Goal: Information Seeking & Learning: Learn about a topic

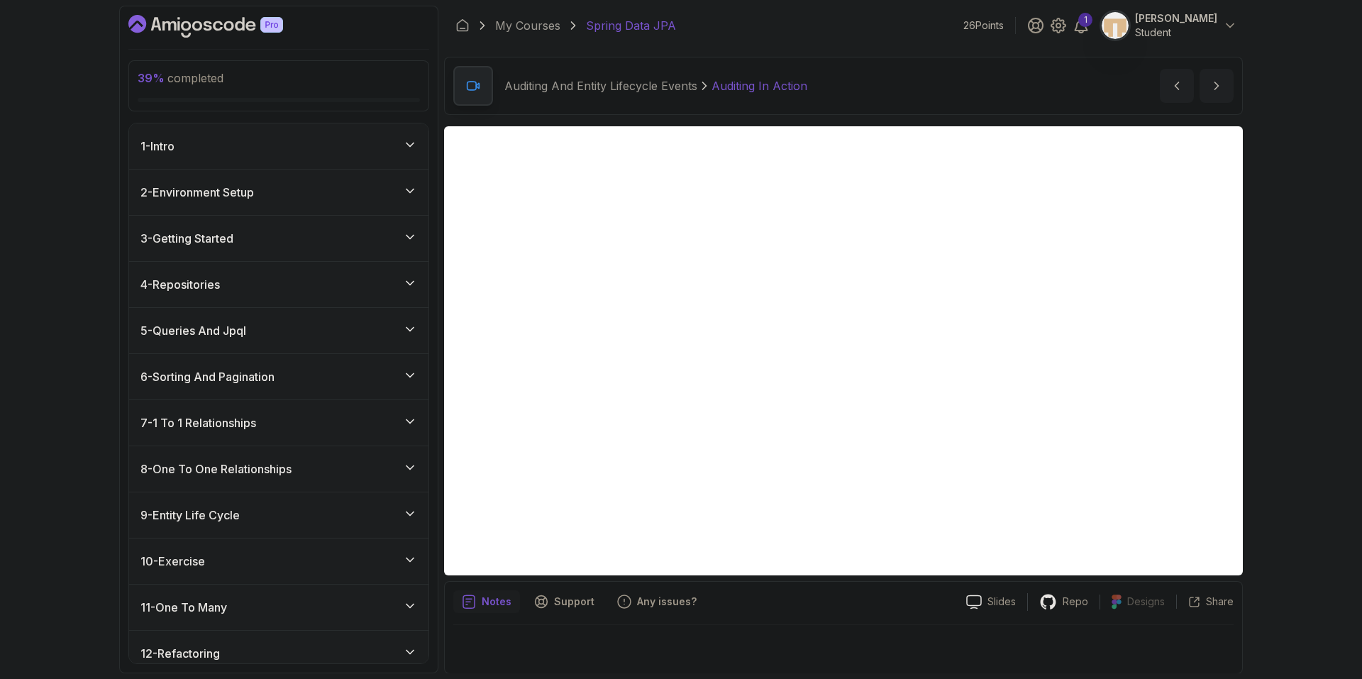
scroll to position [715, 0]
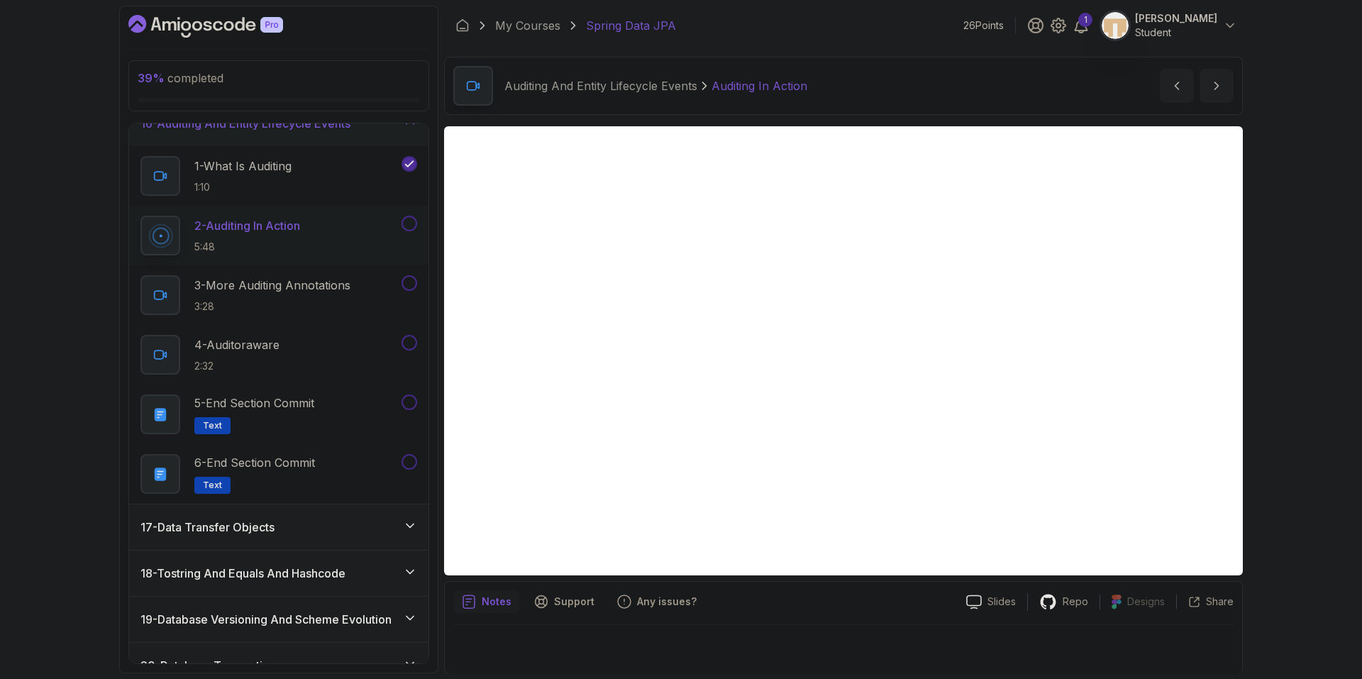
click at [749, 658] on div at bounding box center [843, 645] width 780 height 40
click at [886, 353] on iframe at bounding box center [843, 350] width 799 height 449
click at [346, 280] on p "3 - More Auditing Annotations" at bounding box center [272, 285] width 156 height 17
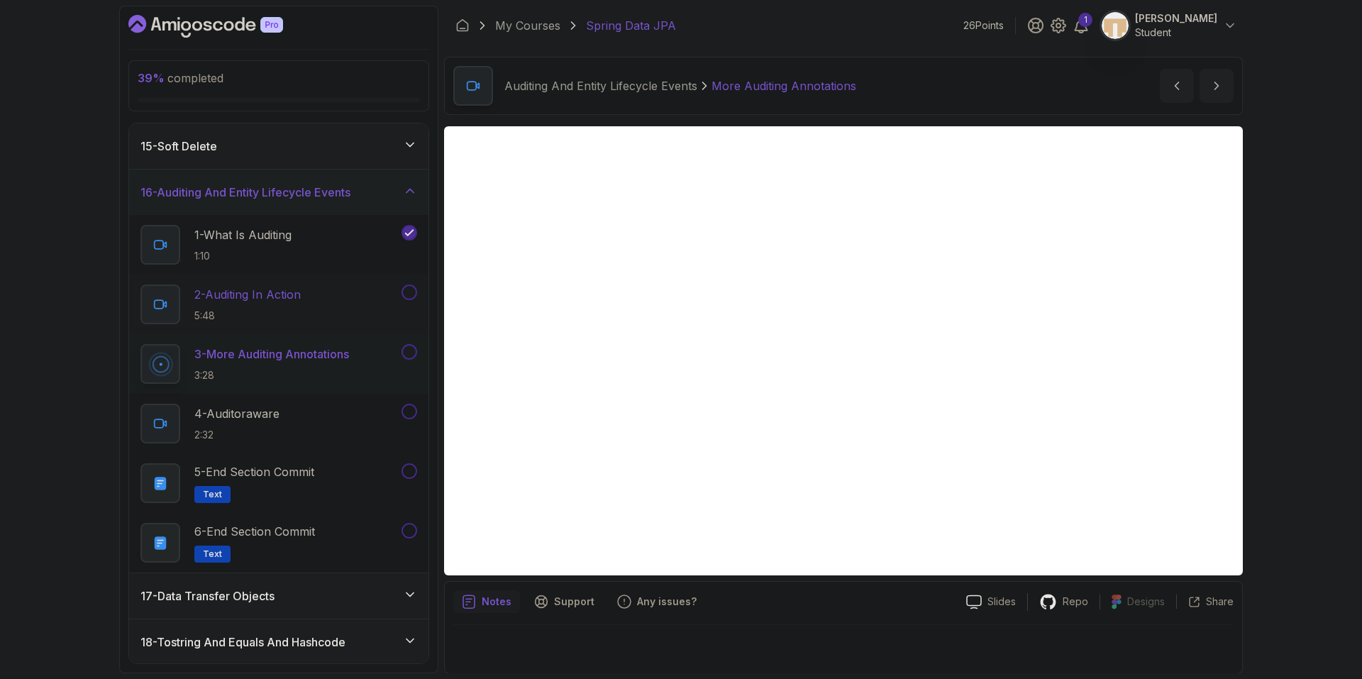
scroll to position [644, 0]
click at [351, 294] on div "2 - Auditing In Action 5:48" at bounding box center [269, 307] width 258 height 40
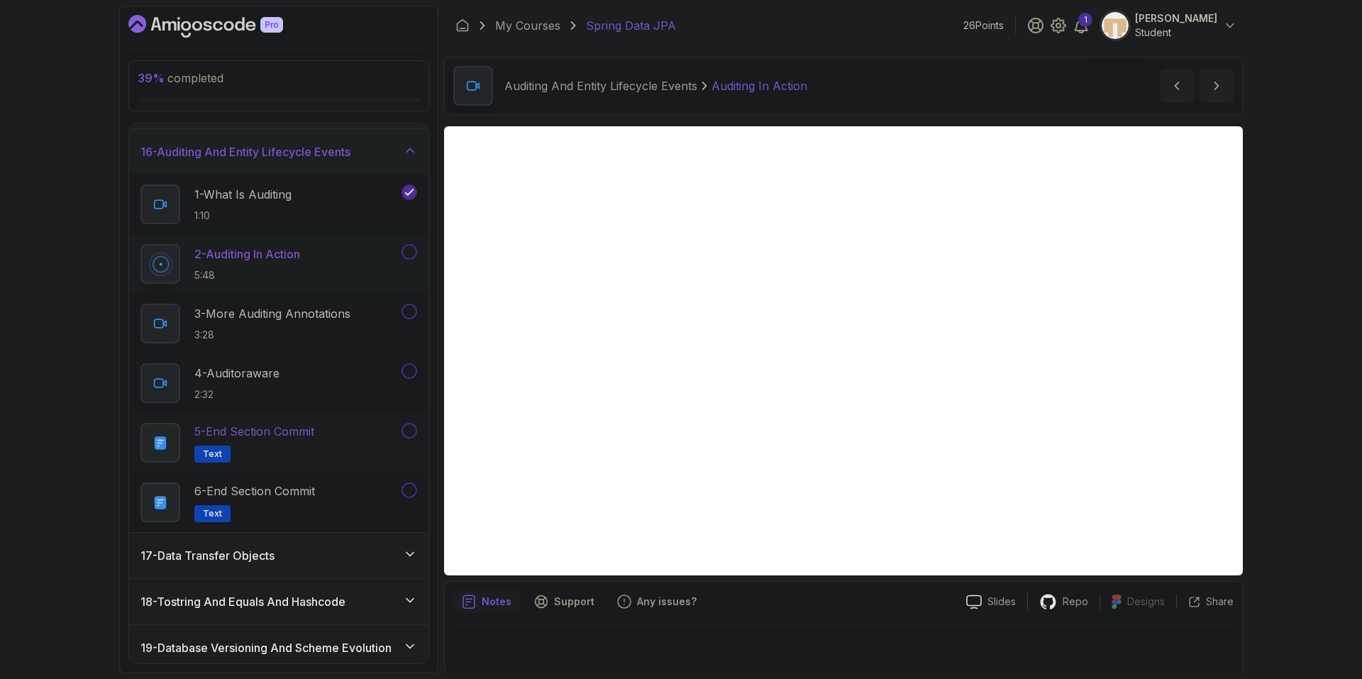
scroll to position [644, 0]
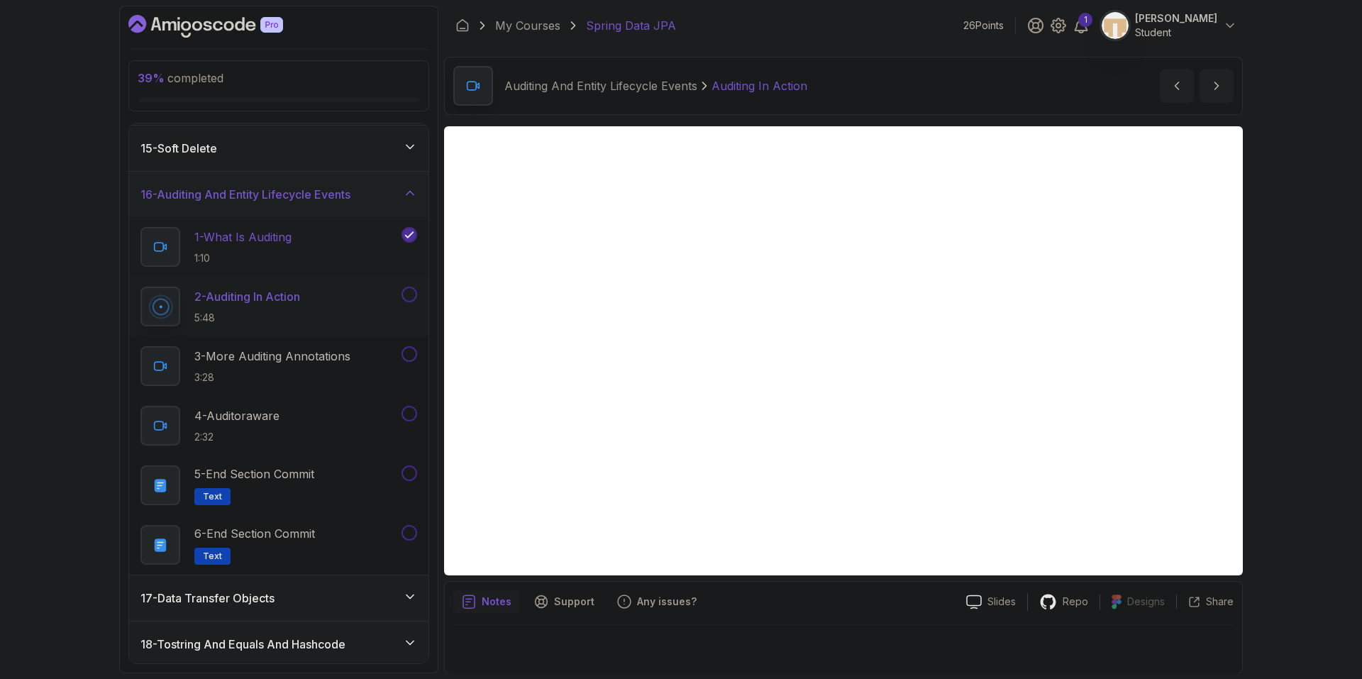
click at [380, 254] on div "1 - What Is Auditing 1:10" at bounding box center [269, 247] width 258 height 40
click at [1219, 92] on icon "next content" at bounding box center [1217, 86] width 14 height 14
click at [412, 296] on button at bounding box center [410, 295] width 16 height 16
click at [829, 606] on div "Notes Support Any issues?" at bounding box center [704, 601] width 502 height 23
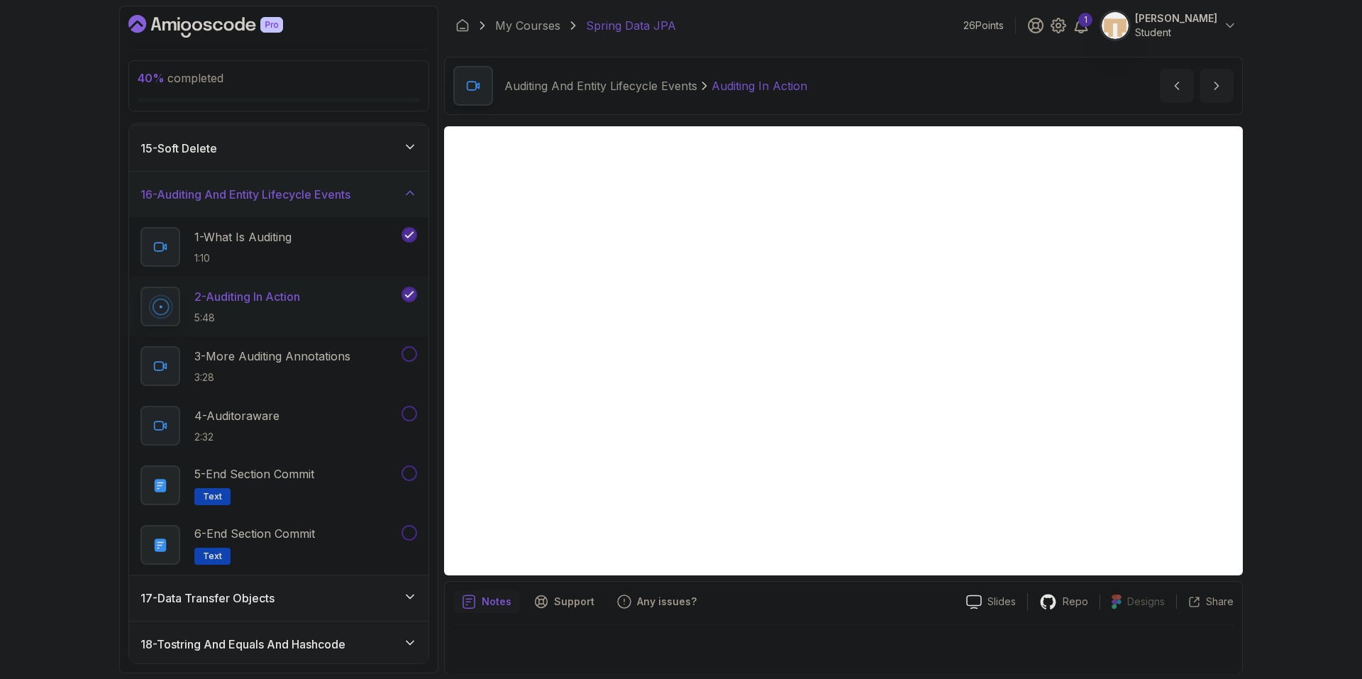
click at [828, 608] on div "Notes Support Any issues?" at bounding box center [704, 601] width 502 height 23
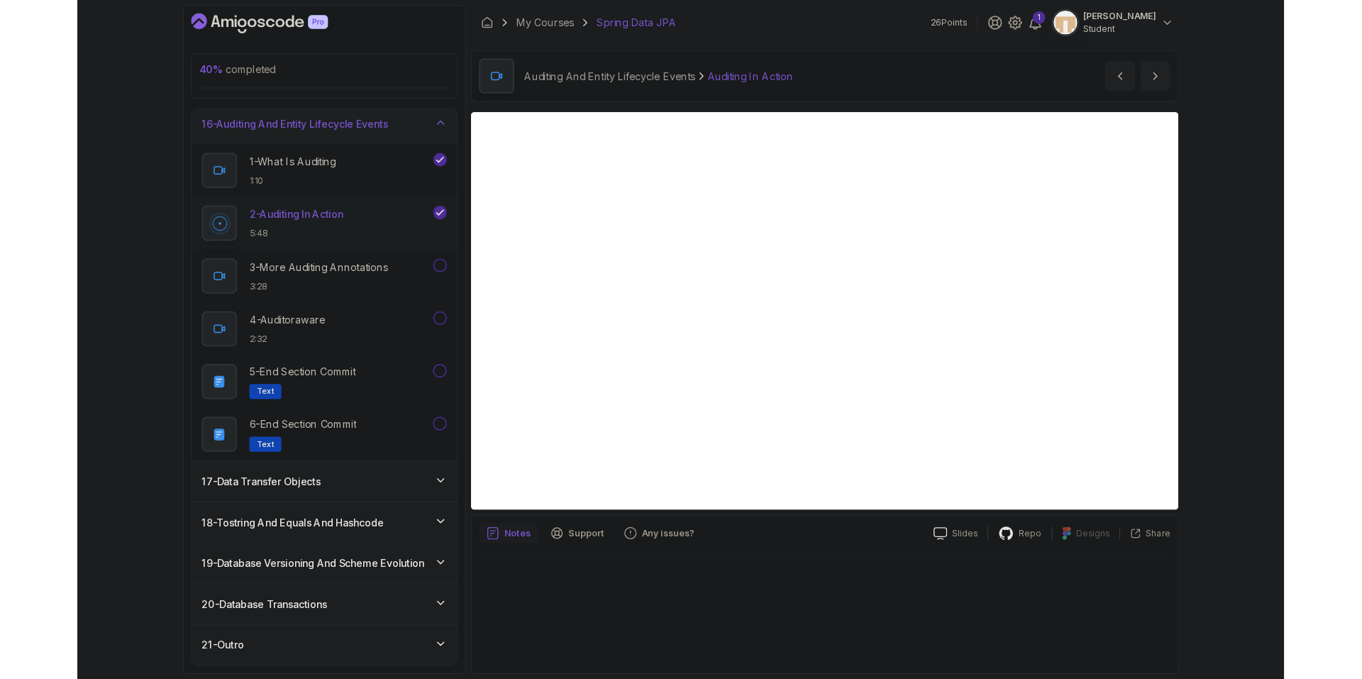
scroll to position [715, 0]
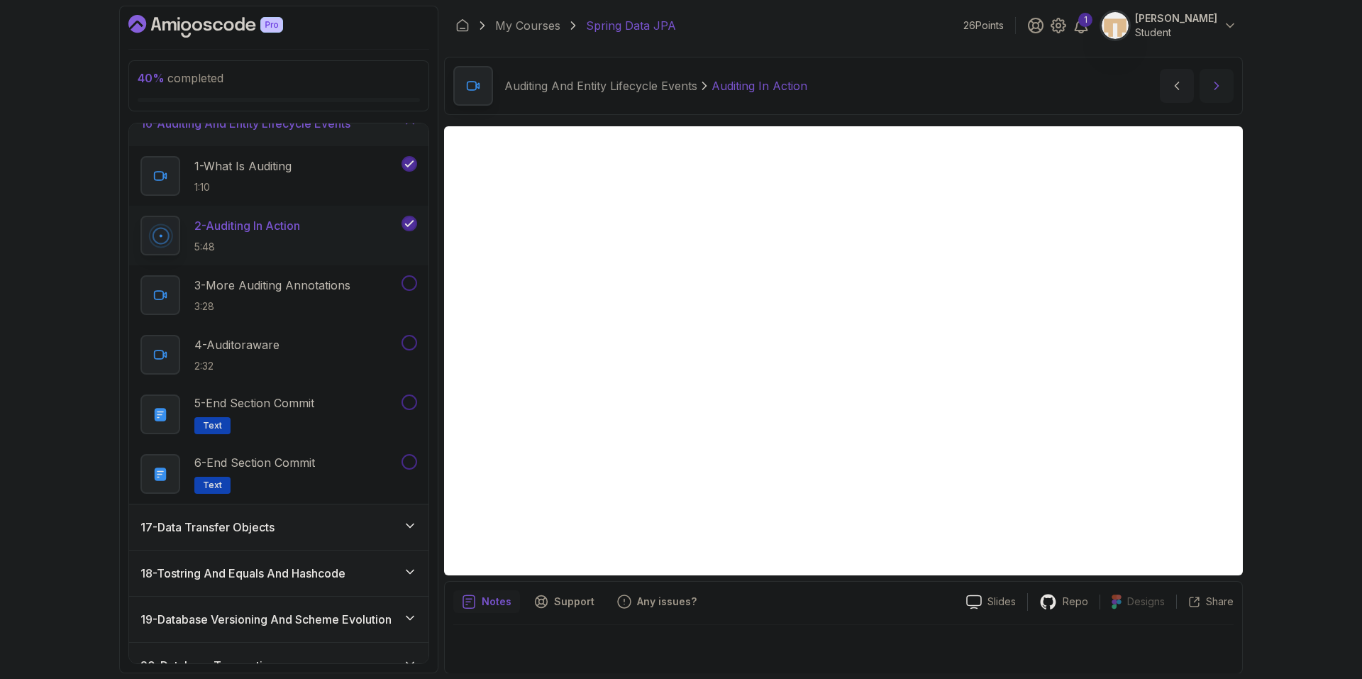
click at [1218, 86] on icon "next content" at bounding box center [1217, 85] width 4 height 7
click at [1220, 89] on icon "next content" at bounding box center [1217, 86] width 14 height 14
click at [1217, 89] on icon "next content" at bounding box center [1217, 86] width 14 height 14
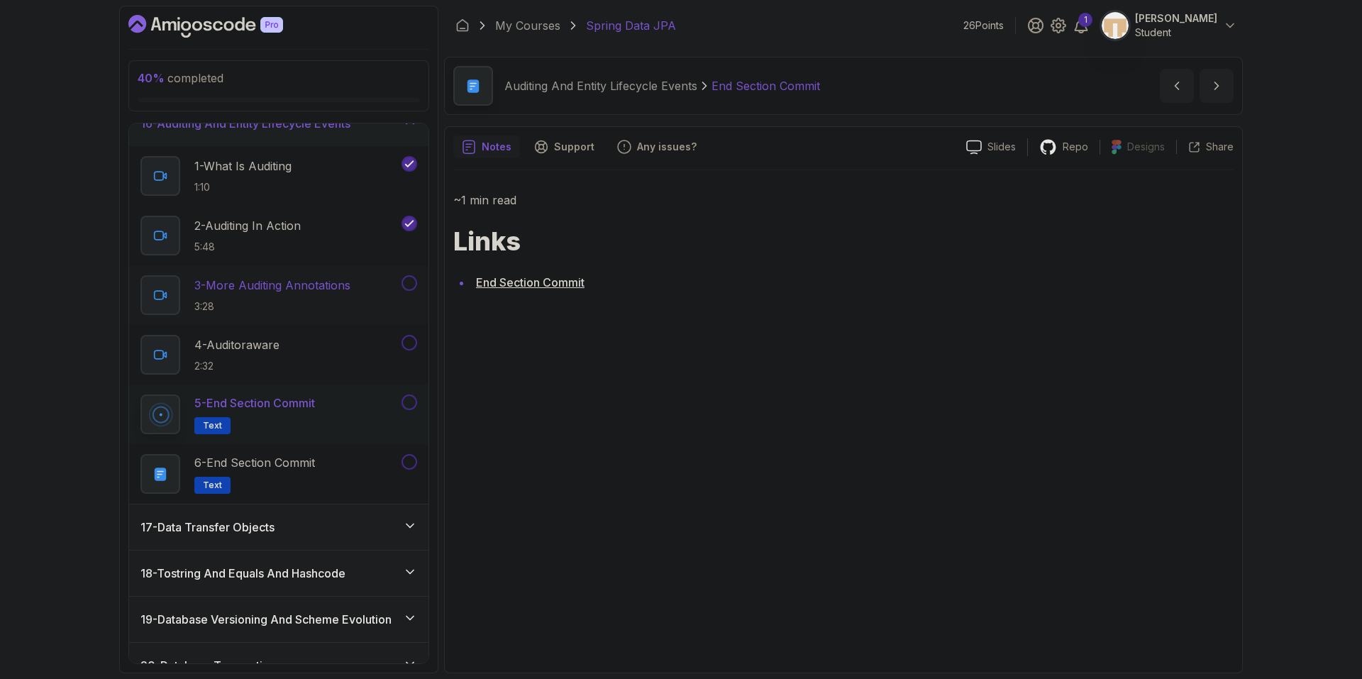
click at [412, 285] on button at bounding box center [410, 283] width 16 height 16
click at [407, 338] on button at bounding box center [410, 343] width 16 height 16
click at [408, 402] on button at bounding box center [410, 403] width 16 height 16
click at [1216, 84] on icon "next content" at bounding box center [1217, 86] width 14 height 14
click at [409, 461] on button at bounding box center [410, 462] width 16 height 16
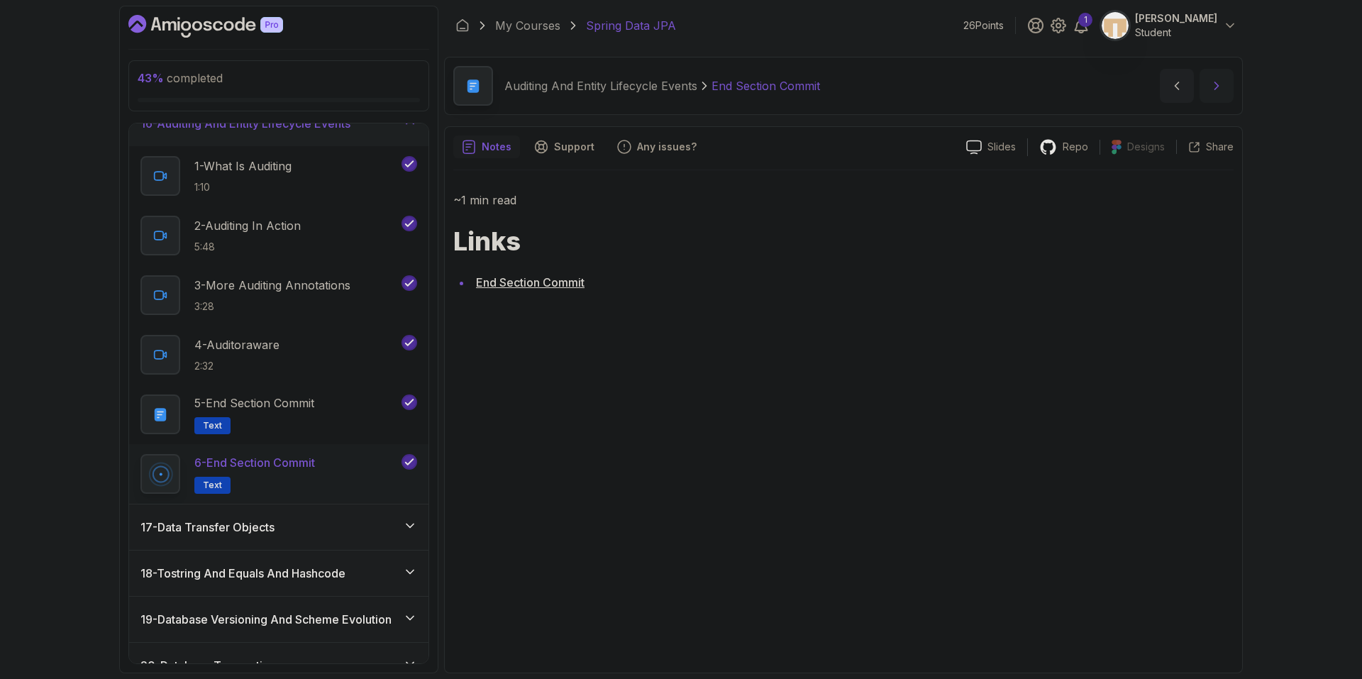
click at [1216, 88] on icon "next content" at bounding box center [1217, 85] width 4 height 7
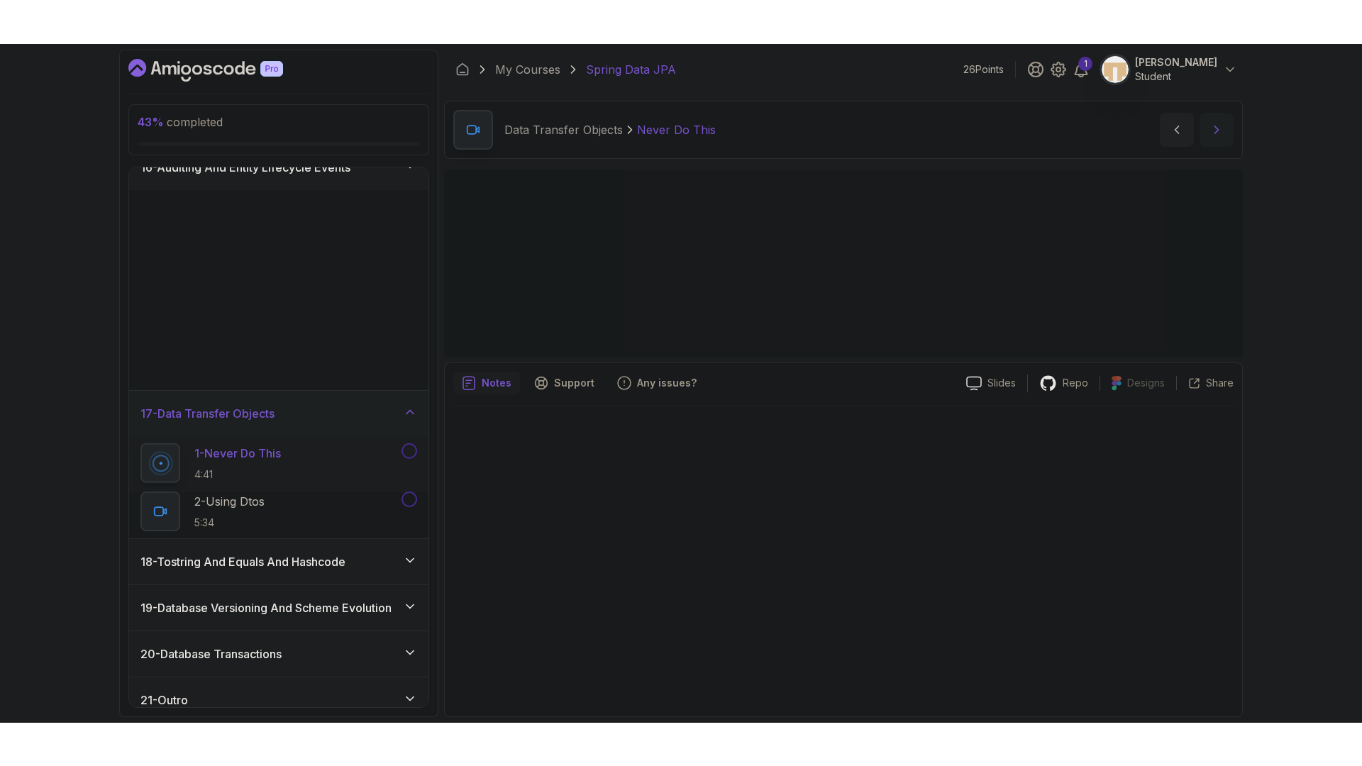
scroll to position [666, 0]
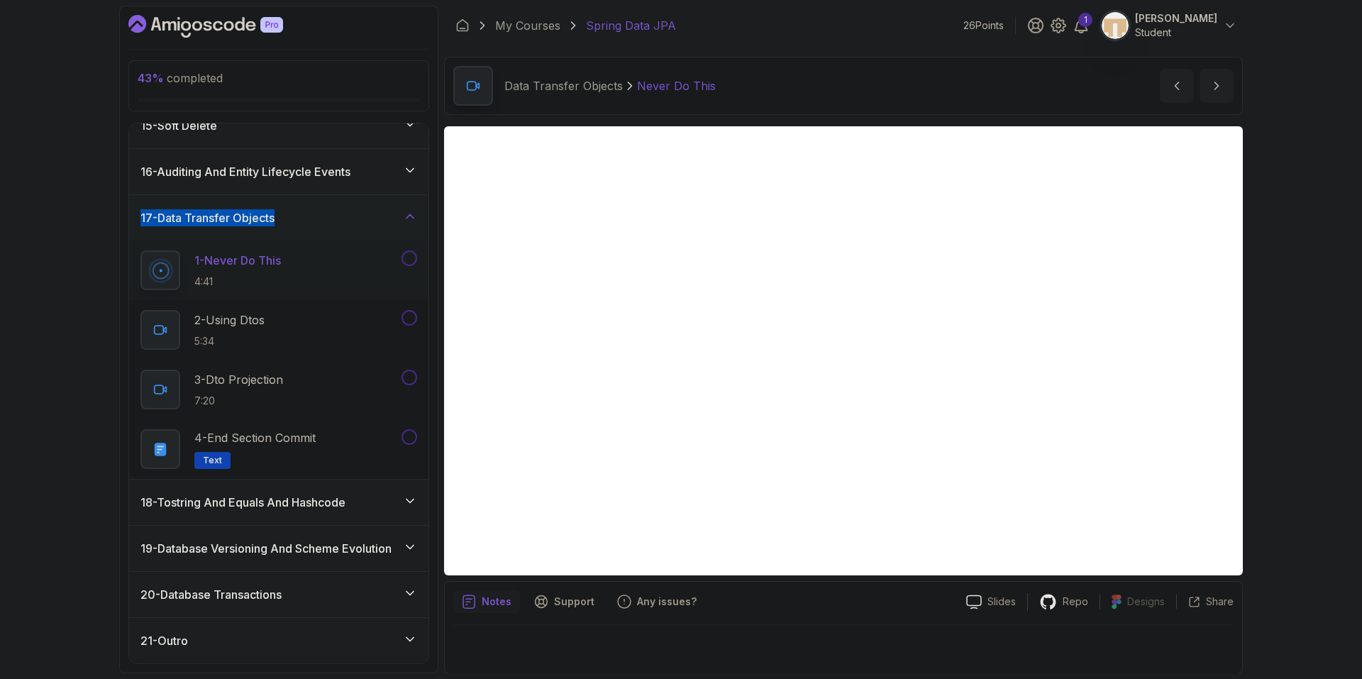
drag, startPoint x: 99, startPoint y: 217, endPoint x: 294, endPoint y: 221, distance: 195.2
click at [294, 221] on div "43 % completed 1 - Intro 2 - Environment Setup 3 - Getting Started 4 - Reposito…" at bounding box center [681, 339] width 1362 height 679
copy h3 "17 - Data Transfer Objects"
click at [57, 210] on div "43 % completed 1 - Intro 2 - Environment Setup 3 - Getting Started 4 - Reposito…" at bounding box center [681, 339] width 1362 height 679
drag, startPoint x: 714, startPoint y: 605, endPoint x: 702, endPoint y: 589, distance: 20.3
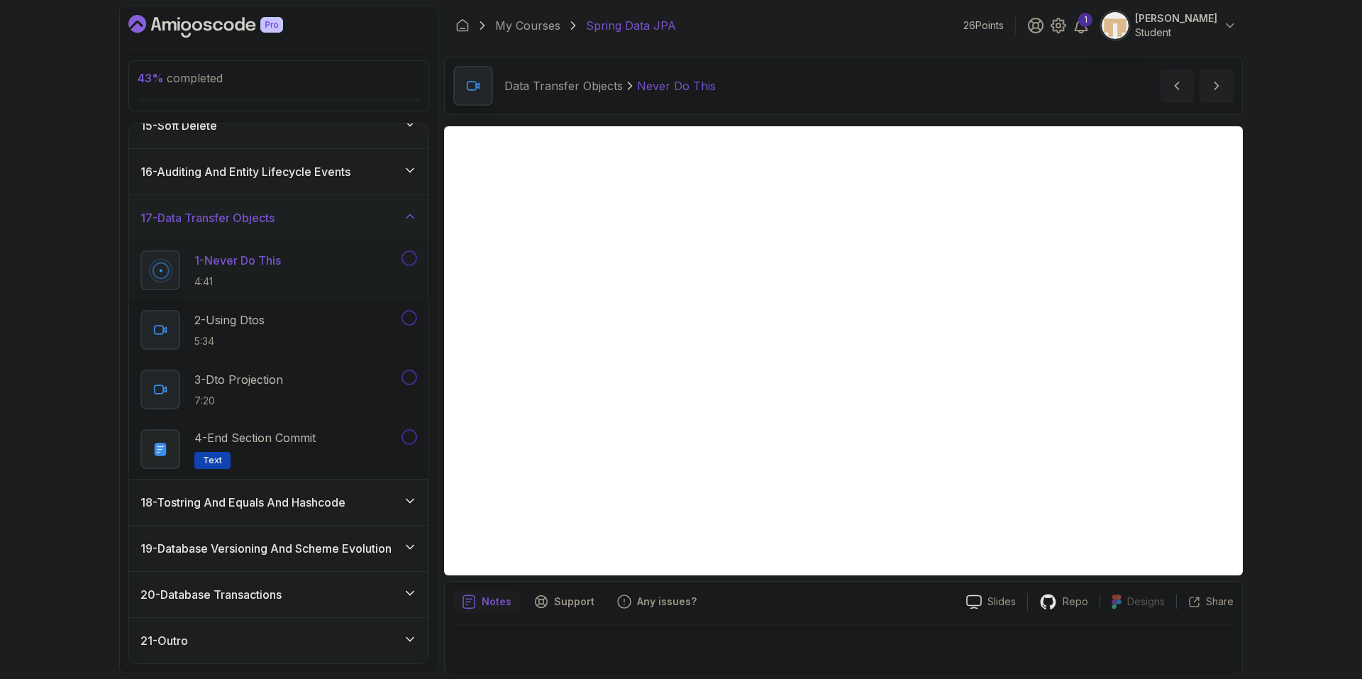
click at [714, 605] on div "Notes Support Any issues?" at bounding box center [704, 601] width 502 height 23
click at [407, 255] on button at bounding box center [410, 258] width 16 height 16
click at [1217, 87] on icon "next content" at bounding box center [1217, 85] width 4 height 7
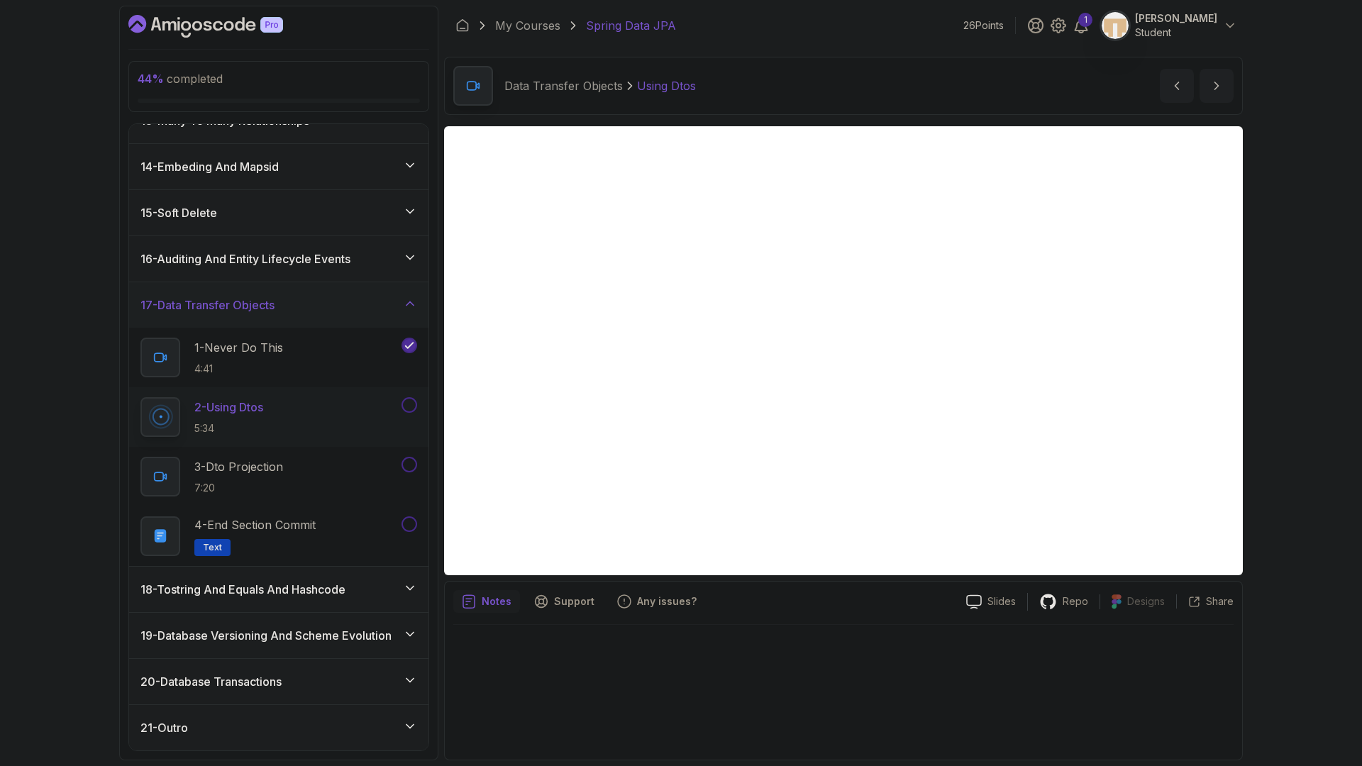
scroll to position [666, 0]
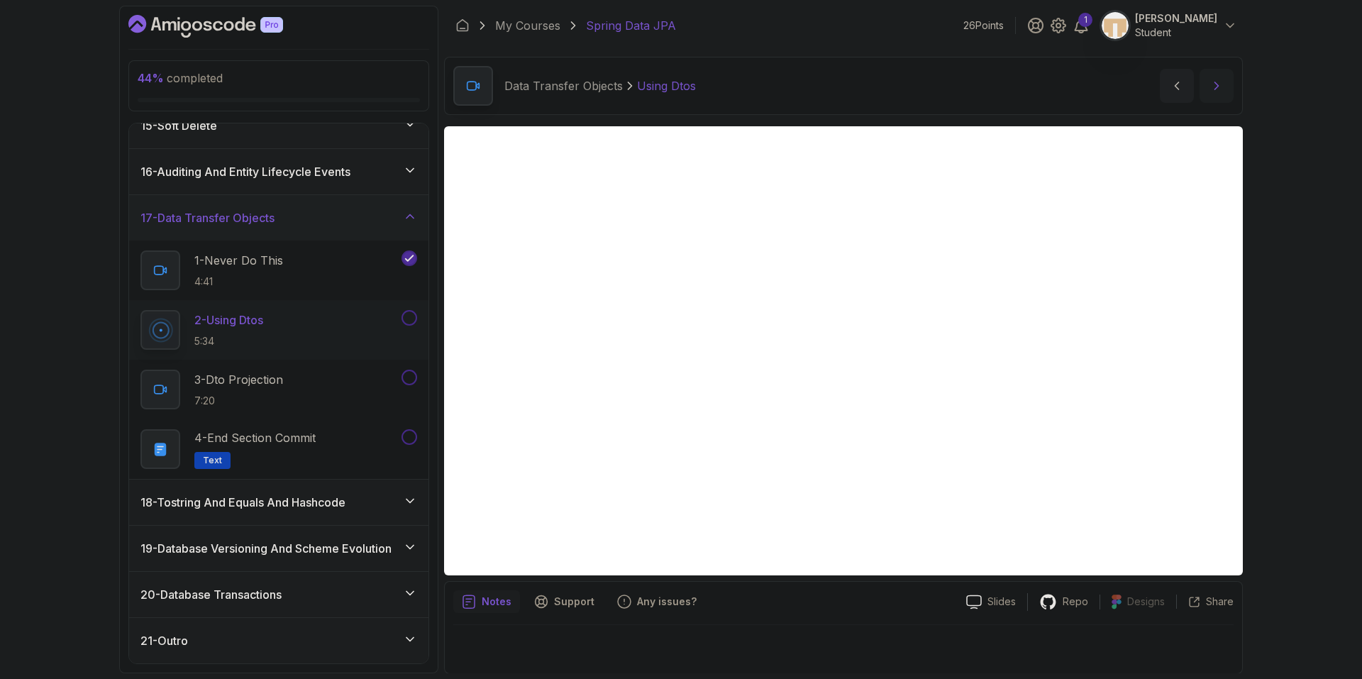
click at [1218, 82] on icon "next content" at bounding box center [1217, 86] width 14 height 14
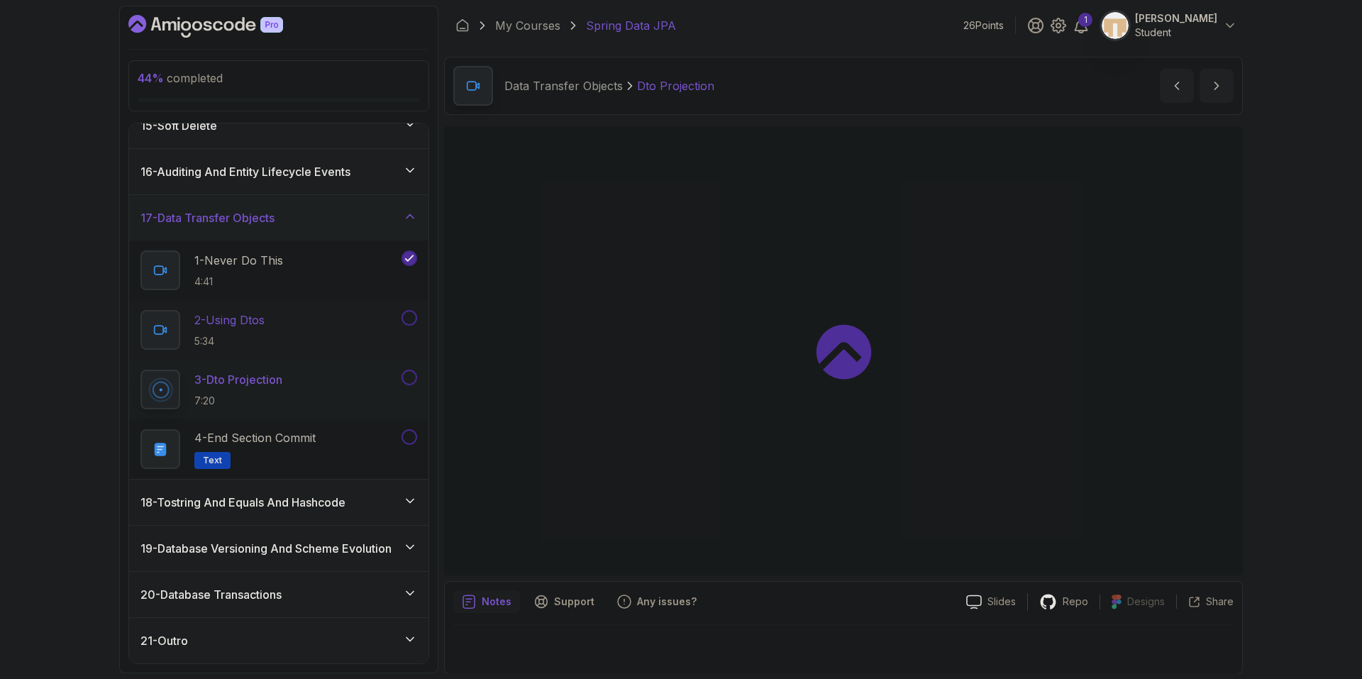
click at [410, 321] on button at bounding box center [410, 318] width 16 height 16
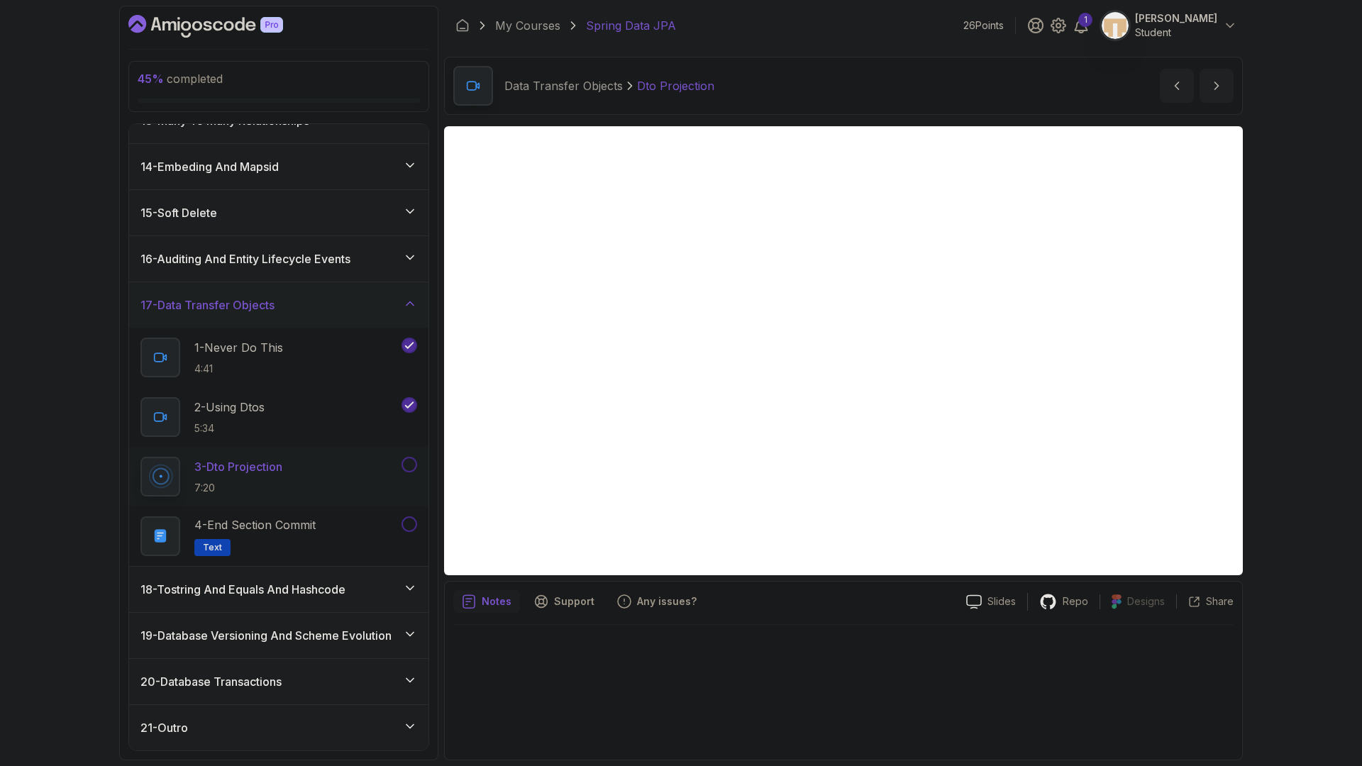
scroll to position [666, 0]
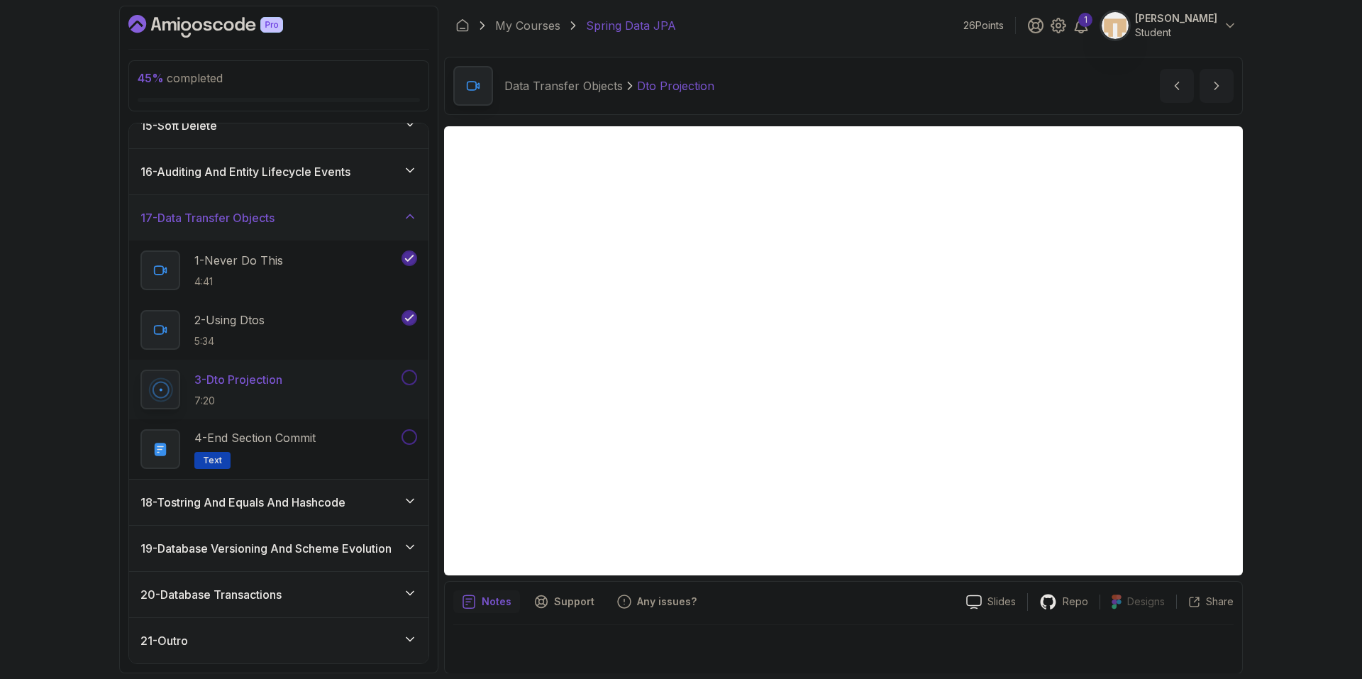
click at [780, 617] on div "Notes Support Any issues? Slides Repo Designs Design not available Share" at bounding box center [843, 627] width 799 height 93
click at [827, 596] on div "Notes Support Any issues?" at bounding box center [704, 601] width 502 height 23
click at [729, 588] on div "Notes Support Any issues? Slides Repo Designs Design not available Share" at bounding box center [843, 627] width 799 height 93
